Goal: Navigation & Orientation: Find specific page/section

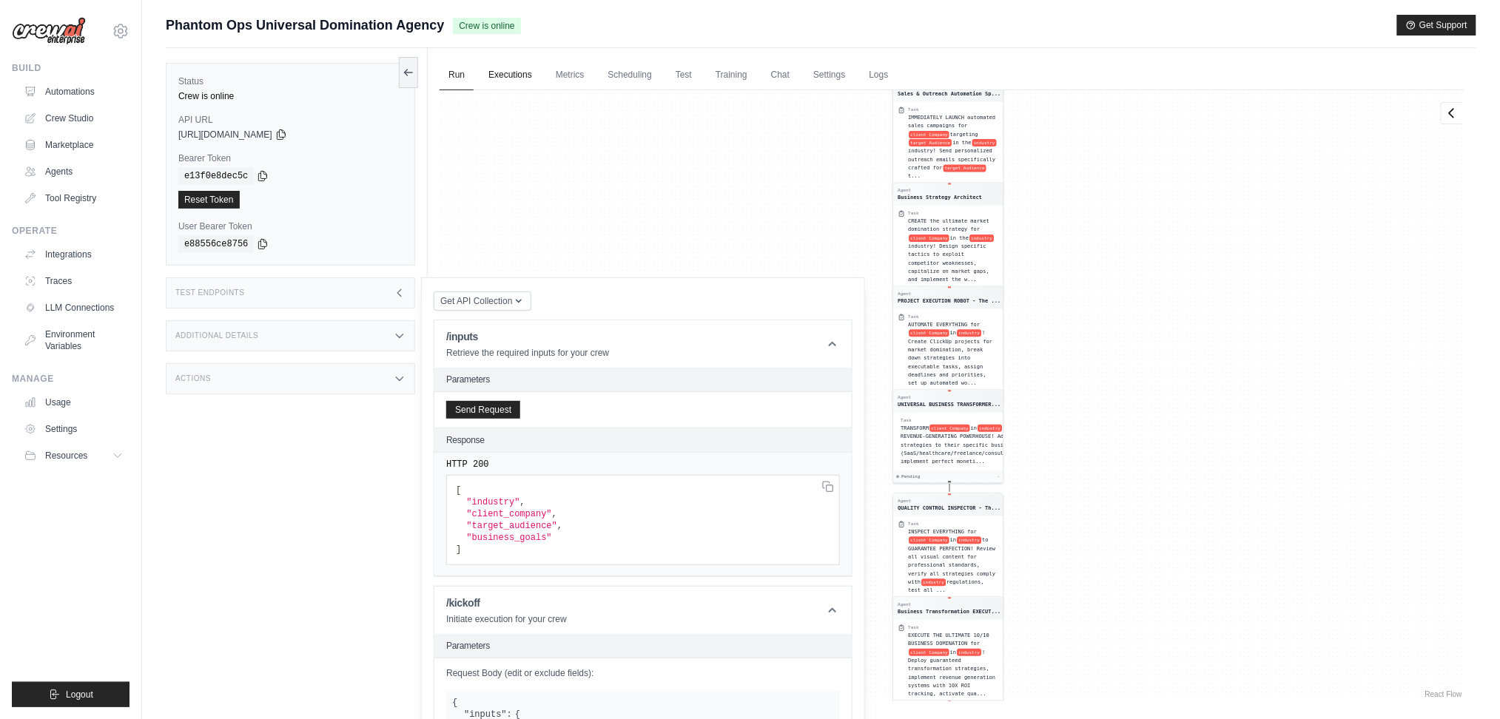
click at [528, 75] on link "Executions" at bounding box center [510, 75] width 61 height 31
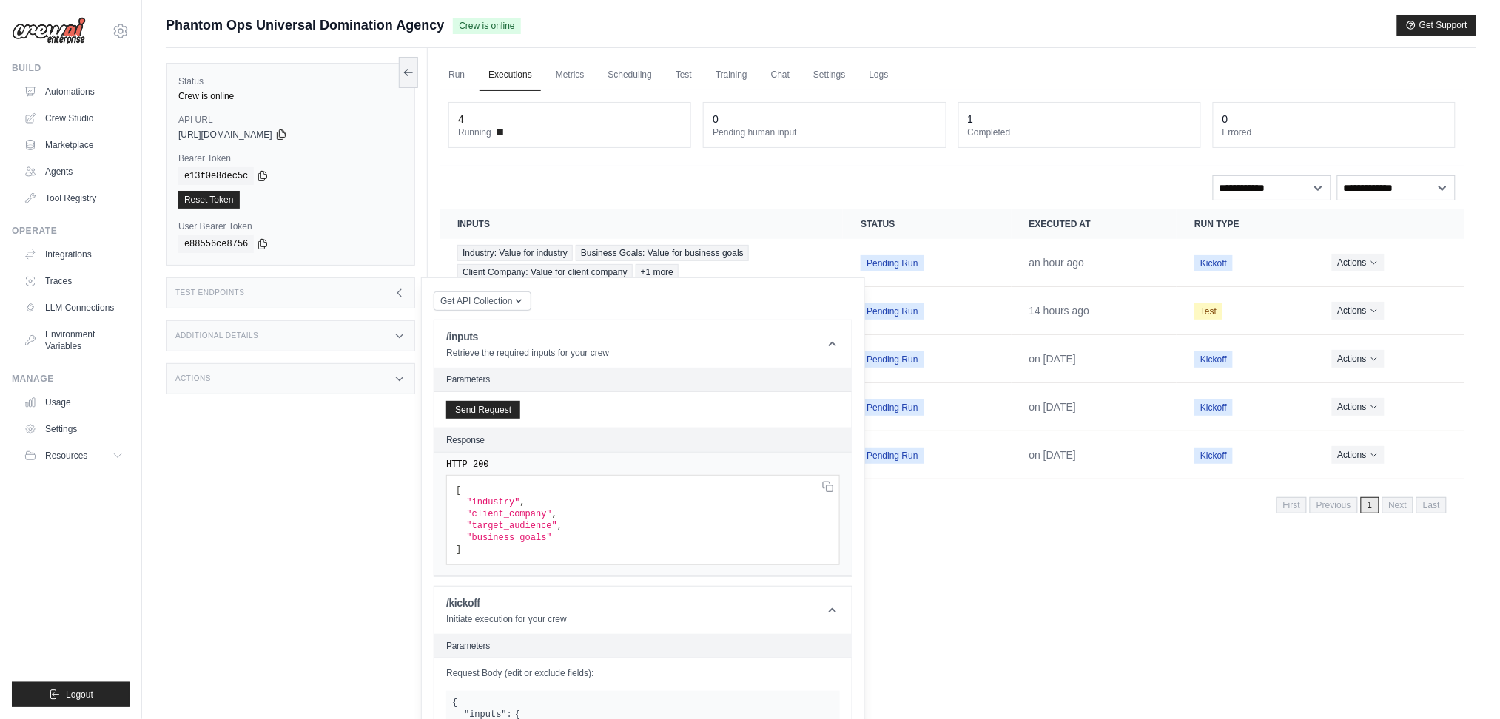
click at [580, 58] on div "Run Executions Metrics Scheduling Test Training Chat Settings Logs 4 Running 0 …" at bounding box center [952, 407] width 1049 height 719
click at [581, 74] on link "Metrics" at bounding box center [570, 75] width 47 height 31
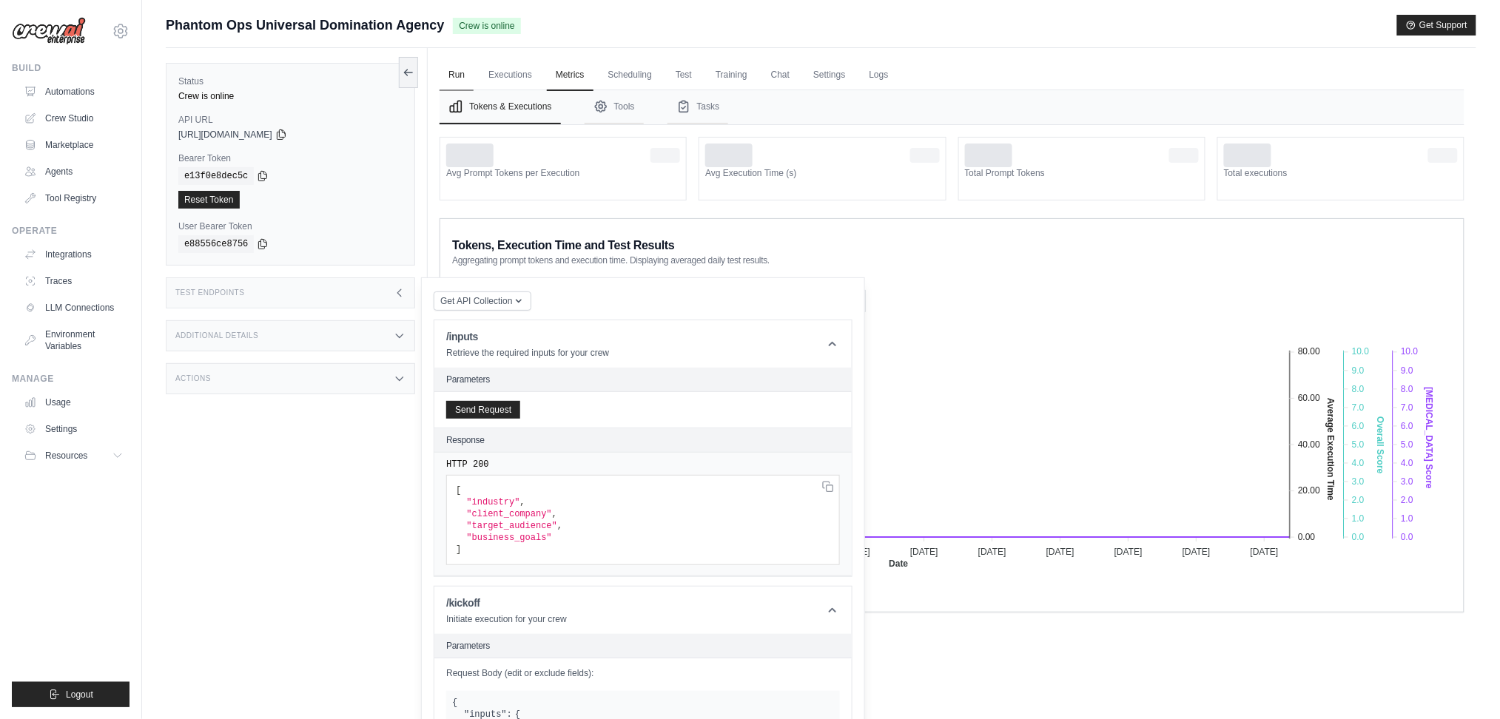
click at [454, 75] on link "Run" at bounding box center [457, 75] width 34 height 31
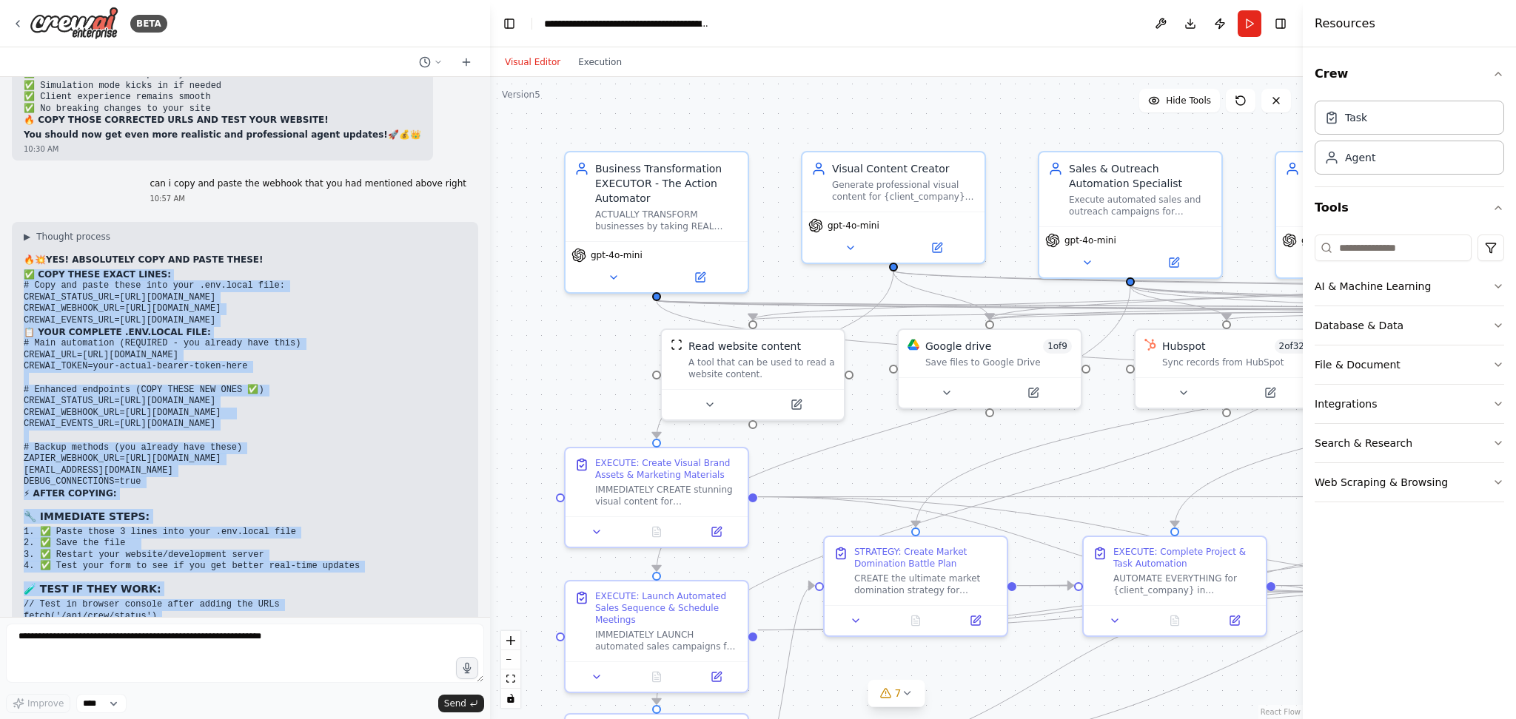
click at [386, 719] on li "Your main automation will still work perfectly" at bounding box center [245, 725] width 443 height 12
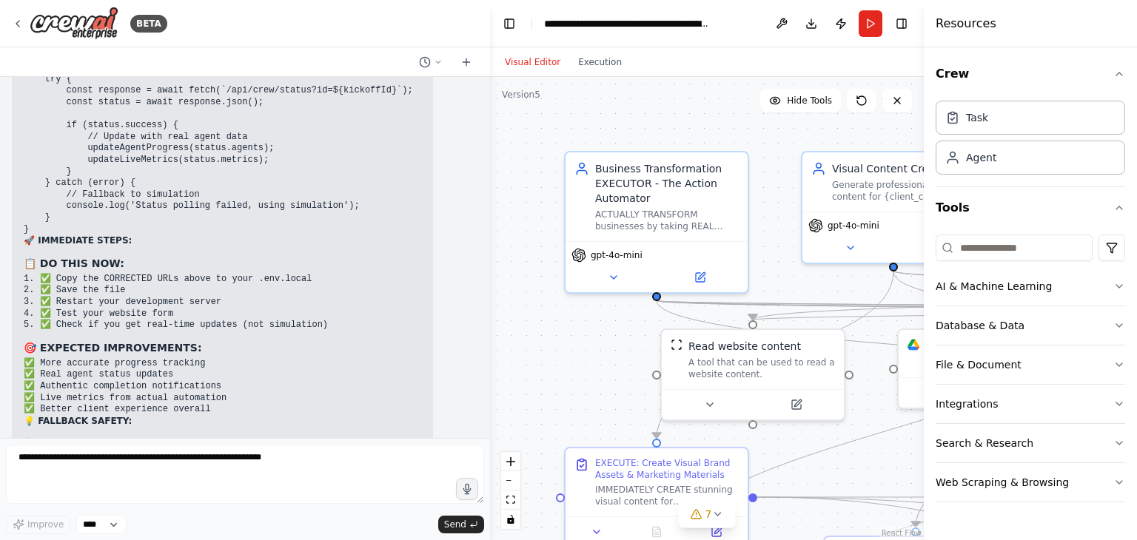
scroll to position [139141, 0]
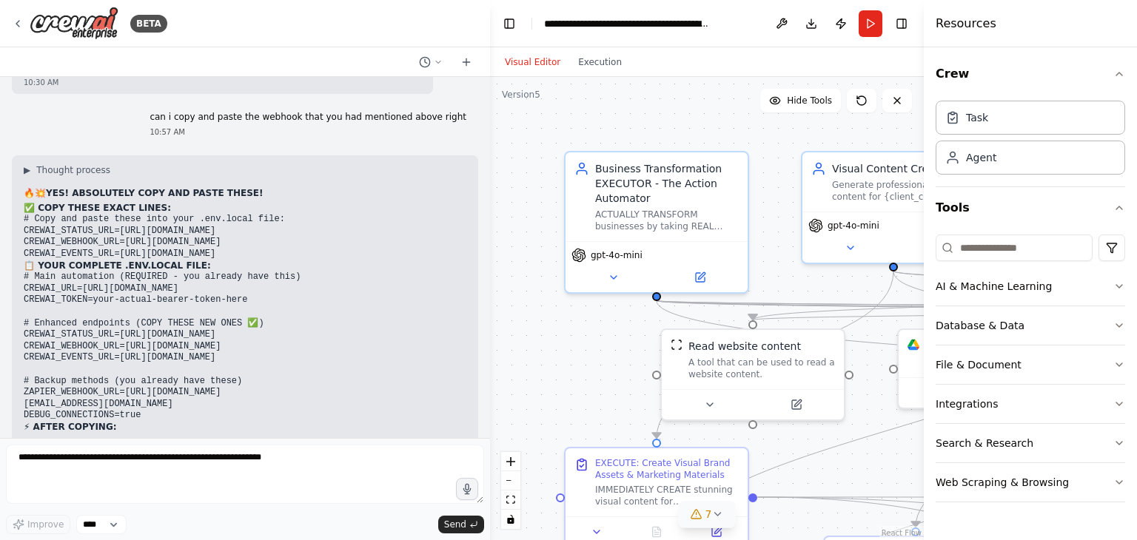
click at [706, 507] on button "7" at bounding box center [707, 514] width 57 height 27
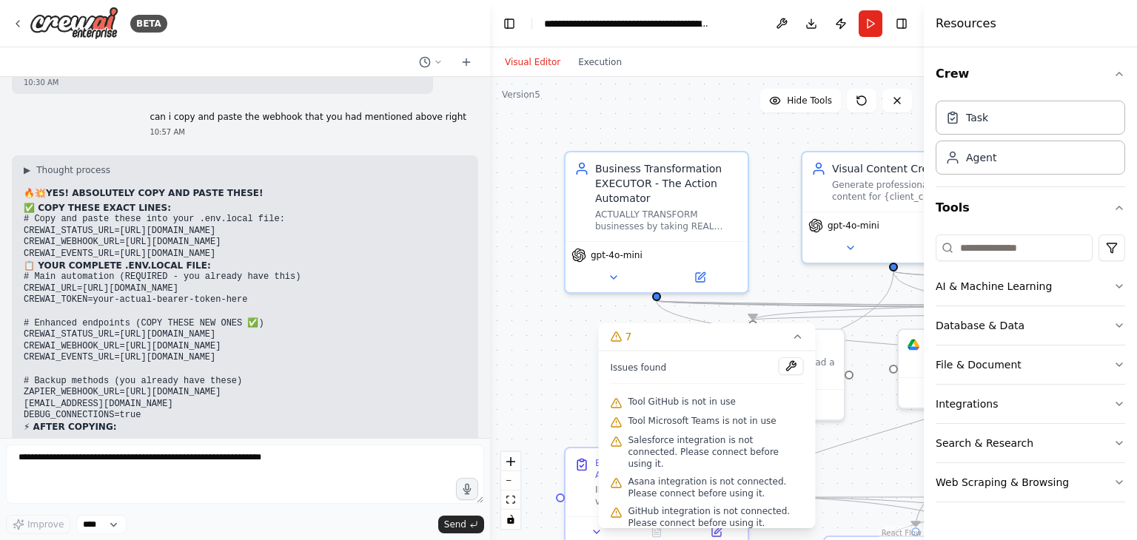
click at [680, 397] on span "Tool GitHub is not in use" at bounding box center [681, 402] width 107 height 12
click at [778, 371] on button at bounding box center [790, 366] width 25 height 18
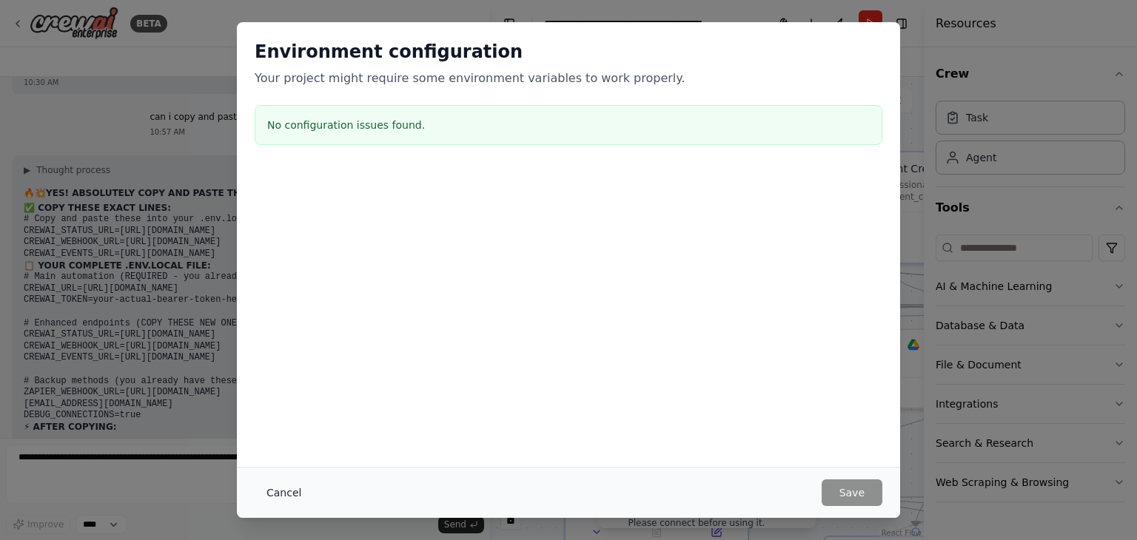
click at [280, 498] on button "Cancel" at bounding box center [284, 493] width 58 height 27
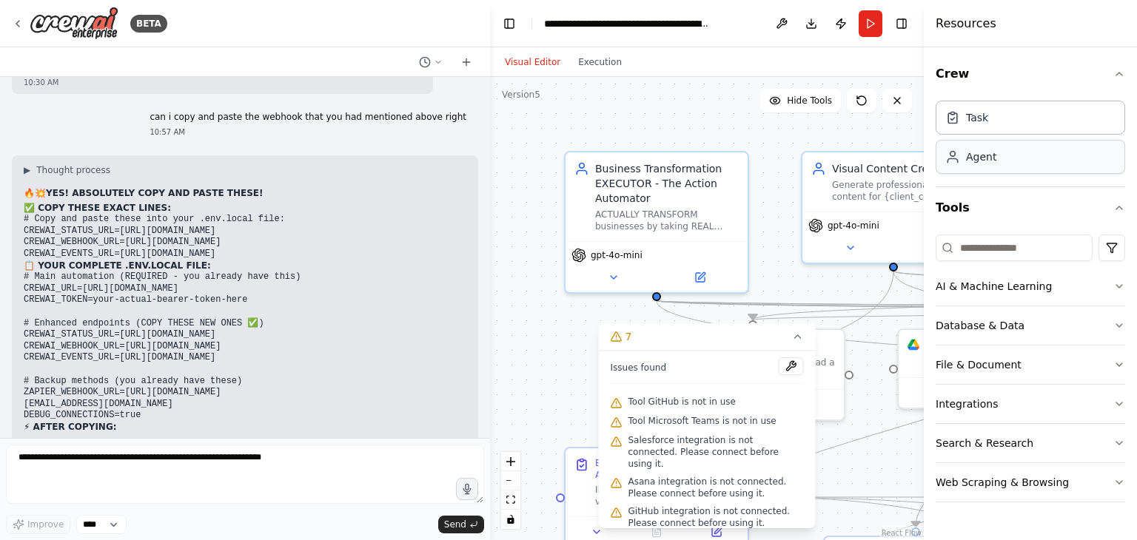
click at [977, 160] on div "Agent" at bounding box center [981, 156] width 30 height 15
click at [1119, 69] on icon "button" at bounding box center [1119, 74] width 12 height 12
